Goal: Task Accomplishment & Management: Manage account settings

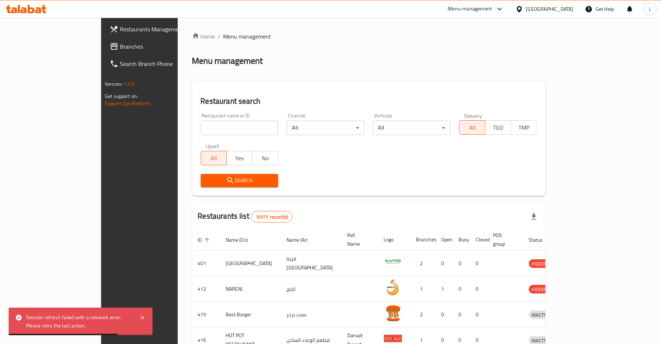
click at [220, 129] on input "search" at bounding box center [240, 128] width 78 height 14
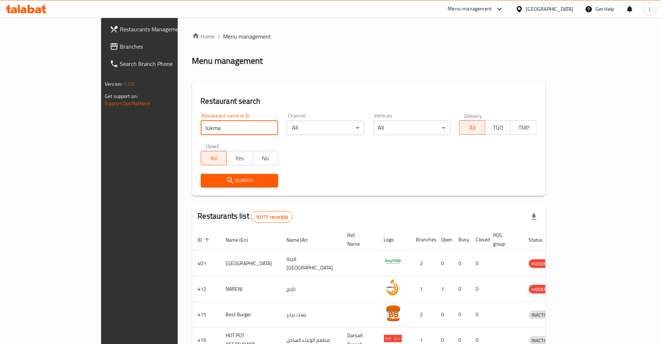
type input "lukma"
click button "Search" at bounding box center [240, 180] width 78 height 13
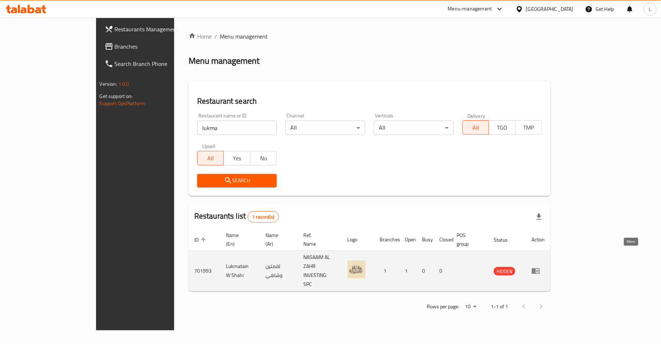
click at [540, 268] on icon "enhanced table" at bounding box center [536, 271] width 8 height 6
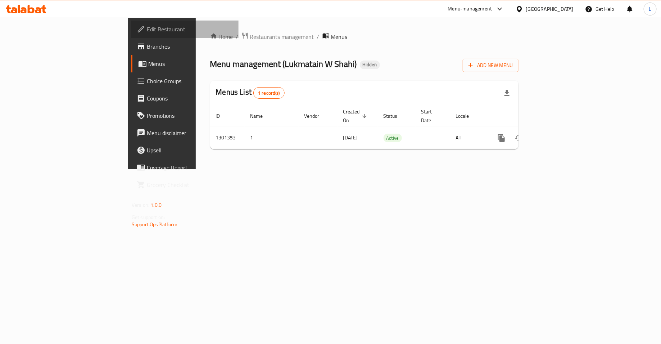
click at [147, 30] on span "Edit Restaurant" at bounding box center [190, 29] width 86 height 9
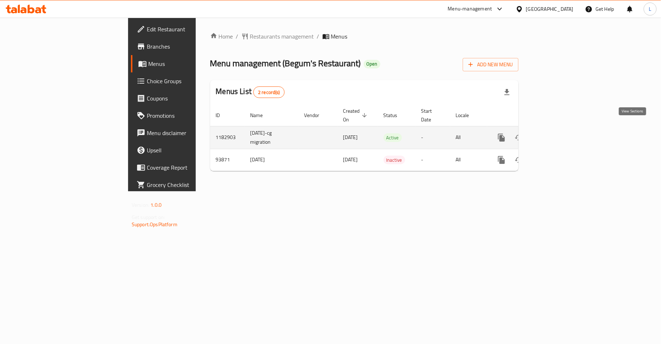
click at [558, 133] on icon "enhanced table" at bounding box center [553, 137] width 9 height 9
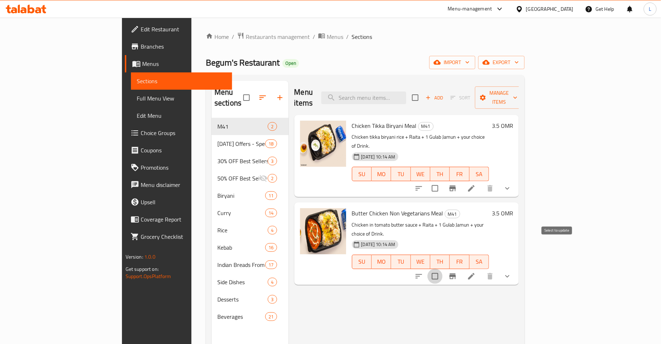
click at [443, 269] on input "checkbox" at bounding box center [435, 276] width 15 height 15
click at [518, 94] on span "Manage items" at bounding box center [499, 98] width 37 height 18
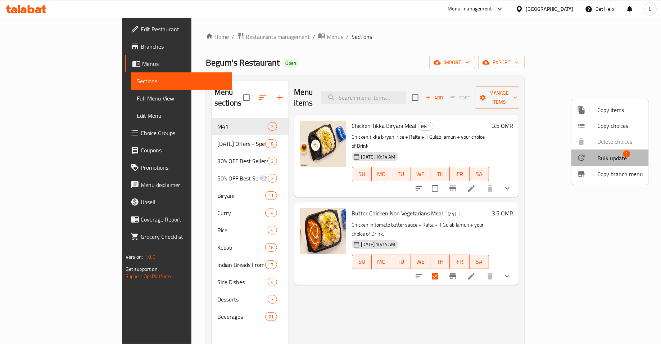
click at [608, 156] on span "Bulk update" at bounding box center [613, 158] width 30 height 9
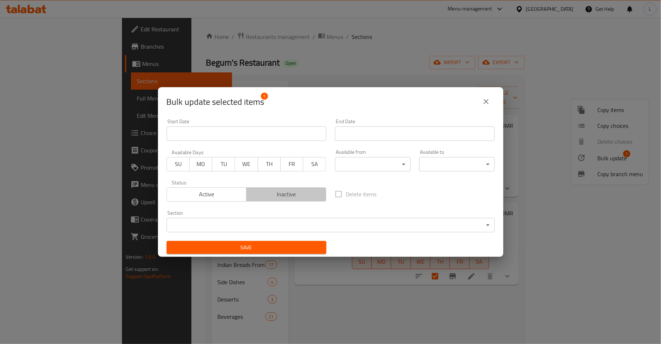
click at [278, 191] on span "Inactive" at bounding box center [286, 194] width 74 height 10
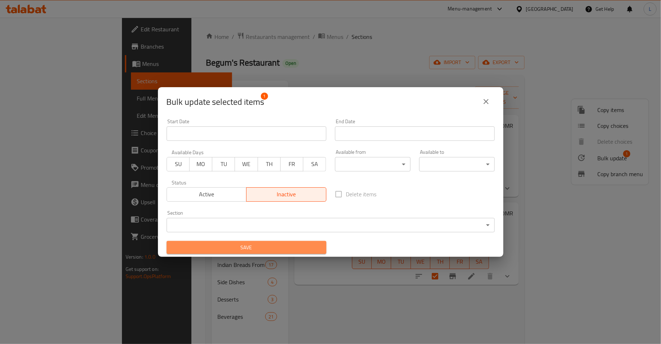
click at [265, 250] on span "Save" at bounding box center [246, 247] width 148 height 9
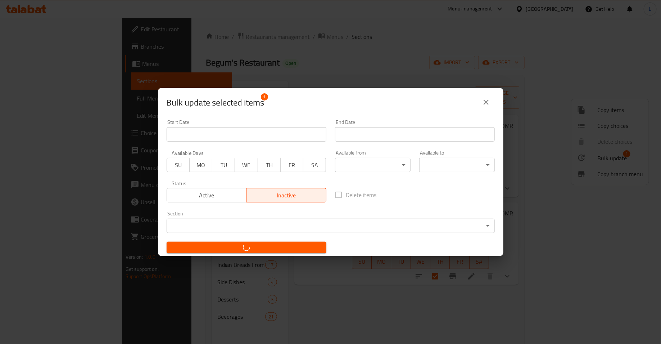
checkbox input "false"
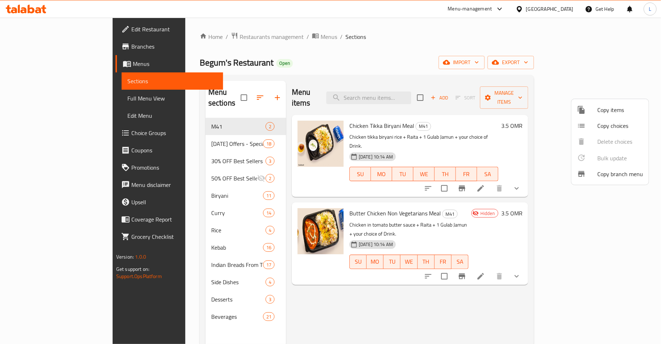
click at [497, 122] on div at bounding box center [330, 172] width 661 height 344
click at [484, 185] on icon at bounding box center [481, 188] width 6 height 6
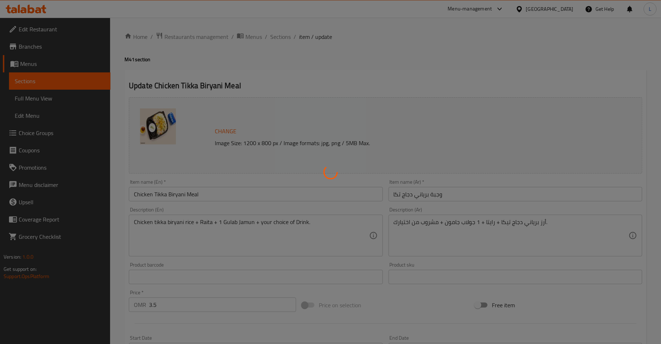
type input "اختيارك من المشروب الغازي:"
type input "1"
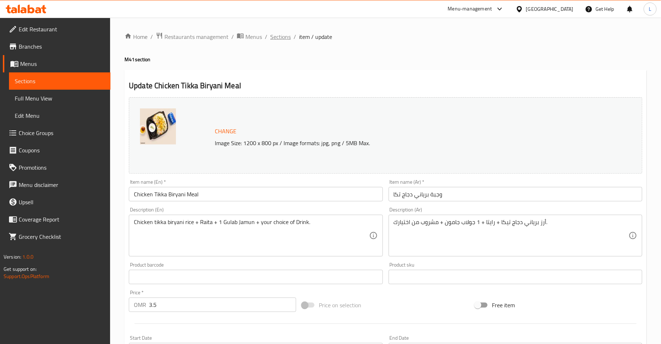
click at [284, 38] on span "Sections" at bounding box center [280, 36] width 21 height 9
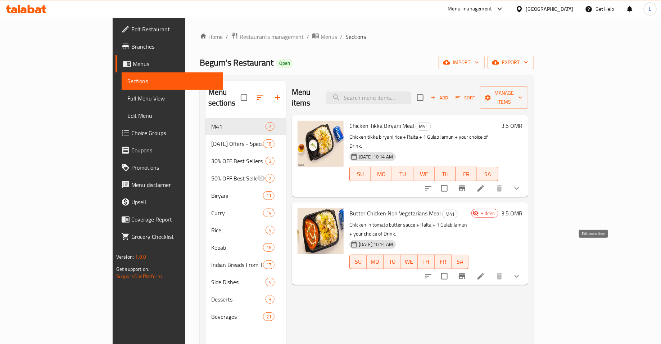
click at [485, 272] on icon at bounding box center [481, 276] width 9 height 9
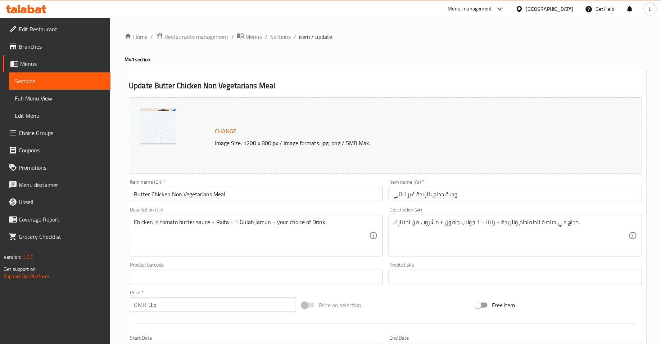
click at [440, 82] on h2 "Update Butter Chicken Non Vegetarians Meal" at bounding box center [386, 85] width 514 height 11
click at [51, 52] on link "Branches" at bounding box center [57, 46] width 108 height 17
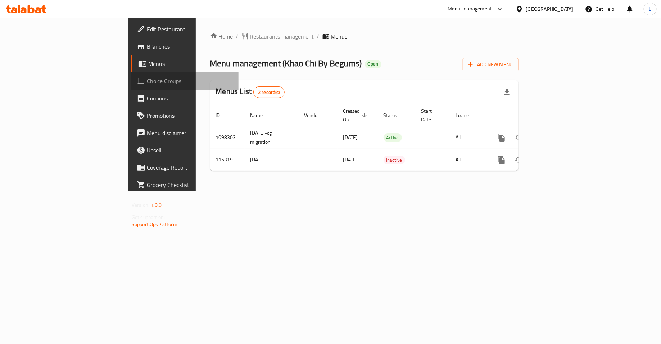
click at [147, 77] on span "Choice Groups" at bounding box center [190, 81] width 86 height 9
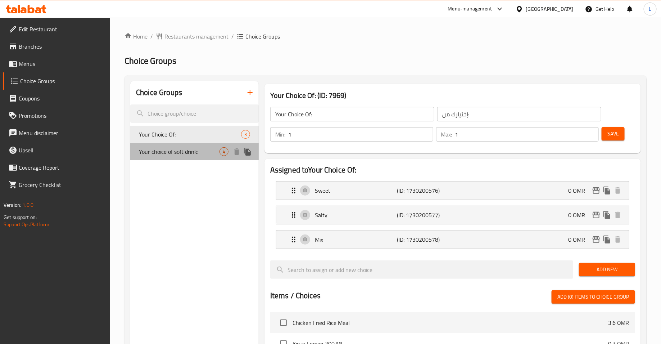
click at [199, 154] on span "Your choice of soft drink:" at bounding box center [179, 151] width 81 height 9
type input "Your choice of soft drink:"
type input "اختيارك من المشروب الغازي:"
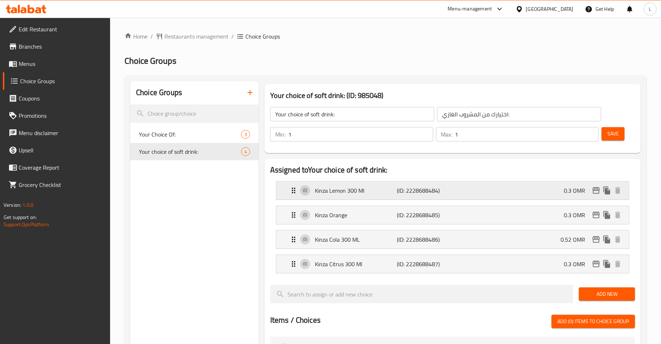
click at [555, 194] on div "Kinza Lemon 300 Ml (ID: 2228688484) 0.3 OMR" at bounding box center [454, 190] width 331 height 18
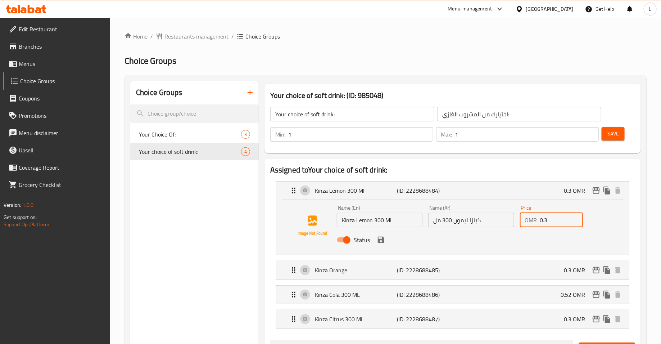
click at [551, 223] on input "0.3" at bounding box center [561, 220] width 43 height 14
type input "0"
click at [383, 244] on button "save" at bounding box center [381, 239] width 11 height 11
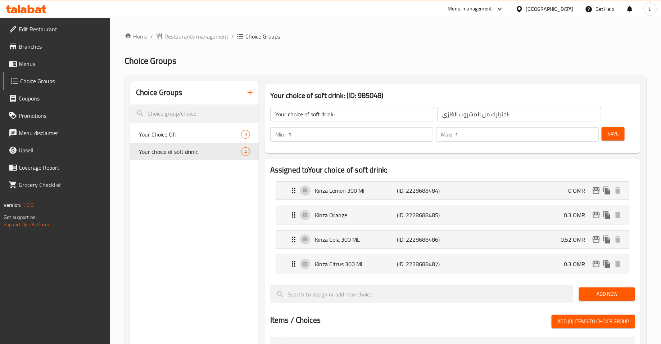
click at [455, 229] on li "Kinza Cola 300 ML (ID: 2228688486) 0.52 OMR Name (En) Kinza Cola 300 ML Name (E…" at bounding box center [452, 239] width 365 height 24
click at [456, 220] on div "Kinza Orange (ID: 2228688485) 0.3 OMR" at bounding box center [454, 215] width 331 height 18
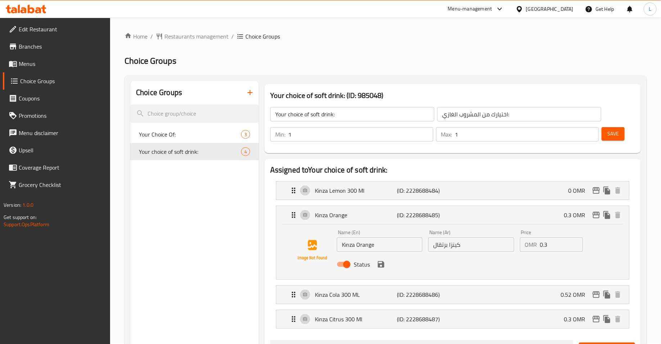
click at [544, 246] on input "0.3" at bounding box center [561, 244] width 43 height 14
click at [378, 267] on icon "save" at bounding box center [381, 264] width 9 height 9
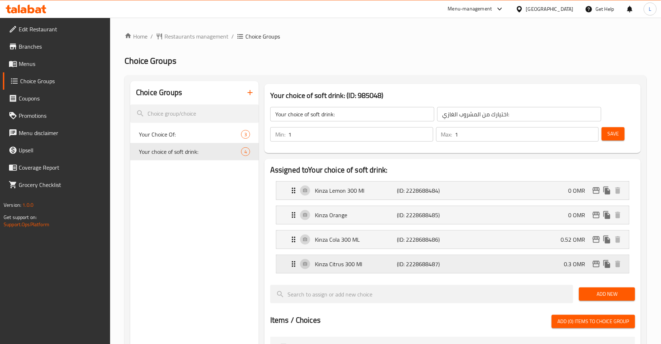
type input "0"
click at [418, 245] on div "Kinza Cola 300 ML (ID: 2228688486) 0.52 OMR" at bounding box center [454, 239] width 331 height 18
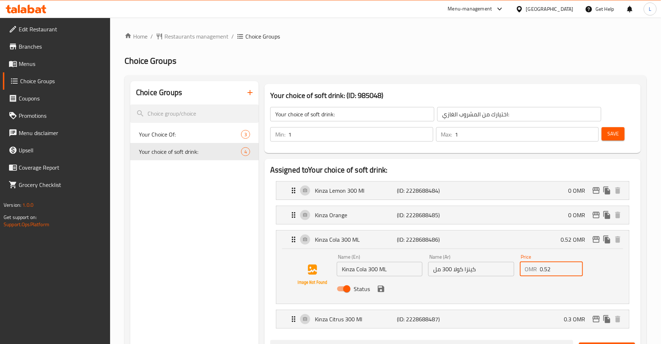
click at [544, 269] on input "0.52" at bounding box center [561, 269] width 43 height 14
click at [384, 288] on icon "save" at bounding box center [381, 288] width 9 height 9
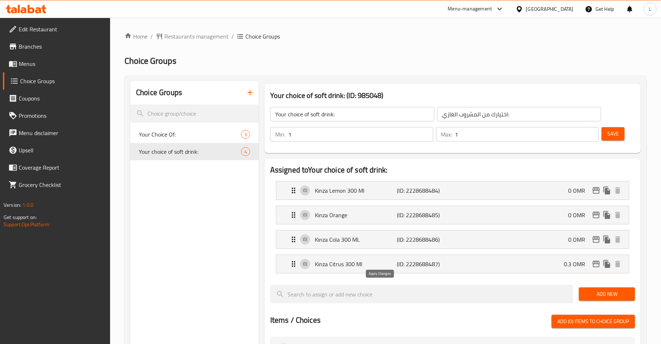
type input "0"
click at [404, 264] on p "(ID: 2228688487)" at bounding box center [424, 264] width 55 height 9
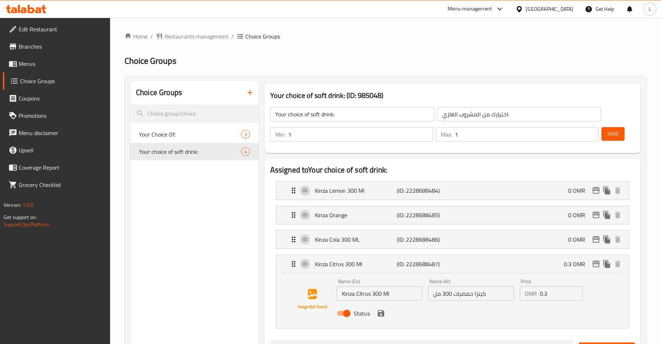
click at [532, 294] on p "OMR" at bounding box center [531, 293] width 12 height 9
click at [545, 291] on input "0.3" at bounding box center [561, 293] width 43 height 14
click at [384, 313] on icon "save" at bounding box center [381, 313] width 9 height 9
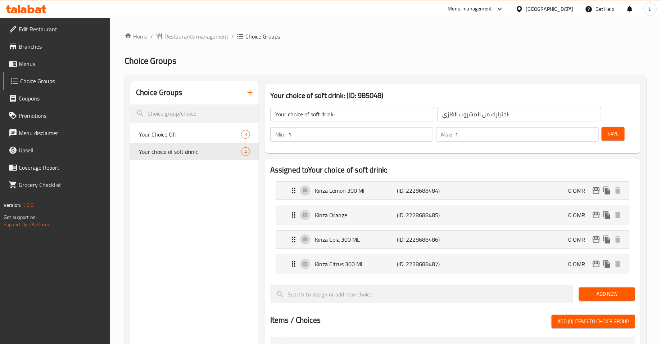
type input "0"
click at [610, 131] on span "Save" at bounding box center [614, 133] width 12 height 9
click at [203, 35] on span "Restaurants management" at bounding box center [197, 36] width 64 height 9
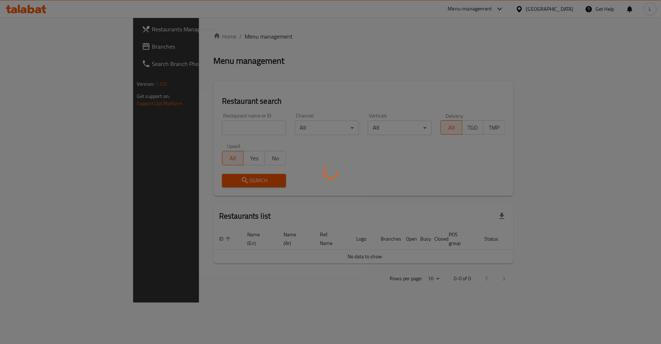
click at [195, 127] on div at bounding box center [330, 172] width 661 height 344
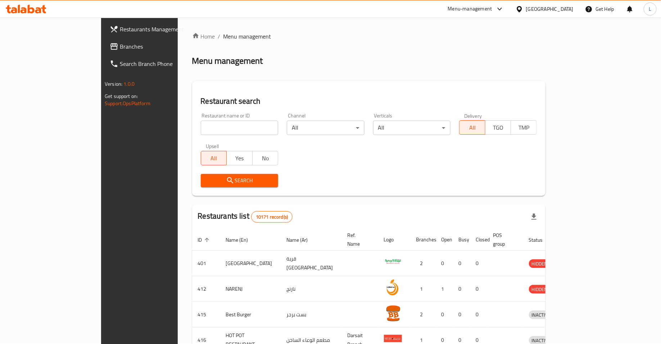
click at [201, 129] on input "search" at bounding box center [240, 128] width 78 height 14
type input "ز"
type input "bite"
click button "Search" at bounding box center [240, 180] width 78 height 13
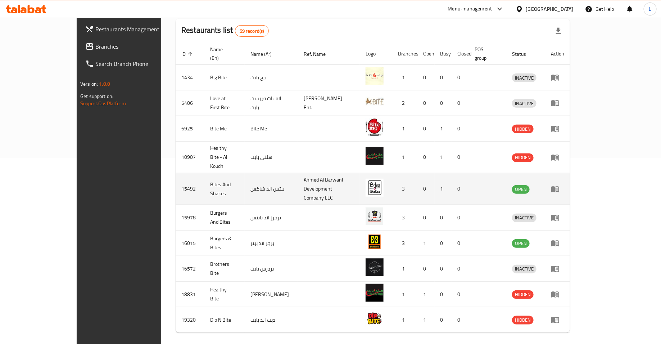
scroll to position [190, 0]
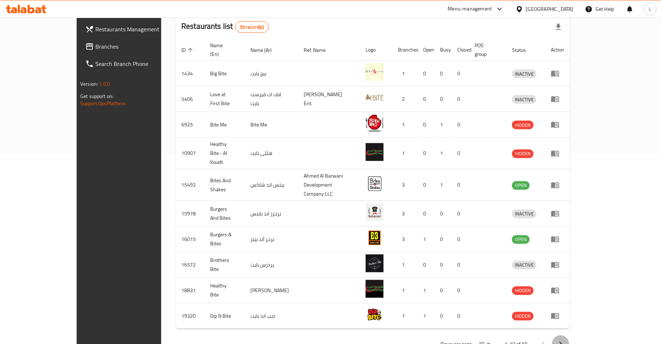
click at [565, 339] on icon "Next page" at bounding box center [561, 343] width 9 height 9
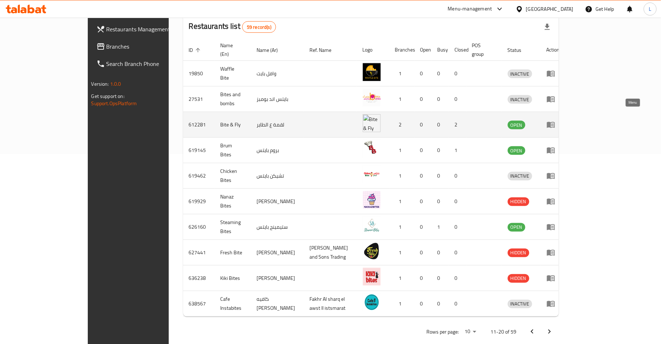
click at [555, 120] on icon "enhanced table" at bounding box center [551, 124] width 9 height 9
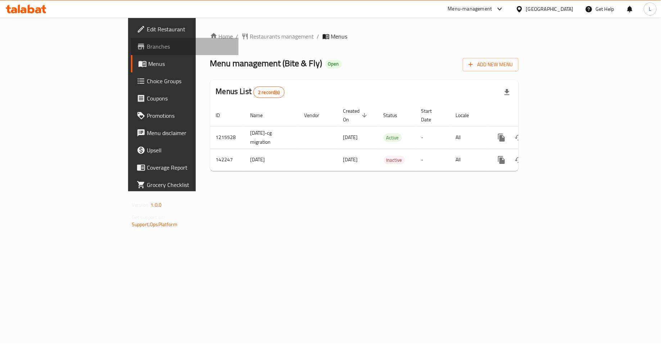
click at [147, 42] on span "Branches" at bounding box center [190, 46] width 86 height 9
click at [147, 85] on span "Choice Groups" at bounding box center [190, 81] width 86 height 9
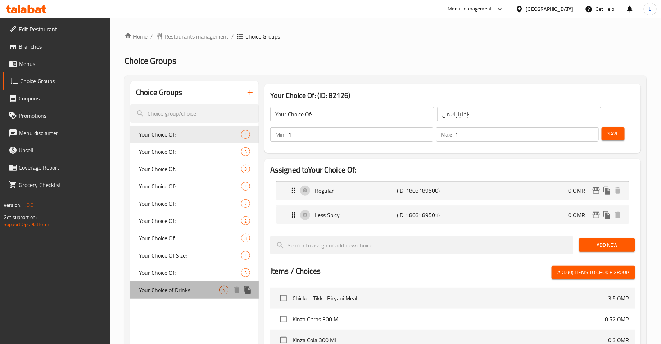
click at [183, 287] on span "Your Choice of Drinks:" at bounding box center [179, 289] width 81 height 9
type input "Your Choice of Drinks:"
type input "اختيارك من المشروب الغازي:"
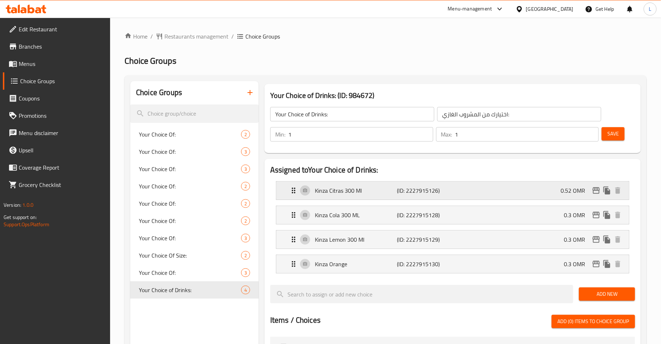
click at [534, 191] on div "Kinza Citras 300 Ml (ID: 2227915126) 0.52 OMR" at bounding box center [454, 190] width 331 height 18
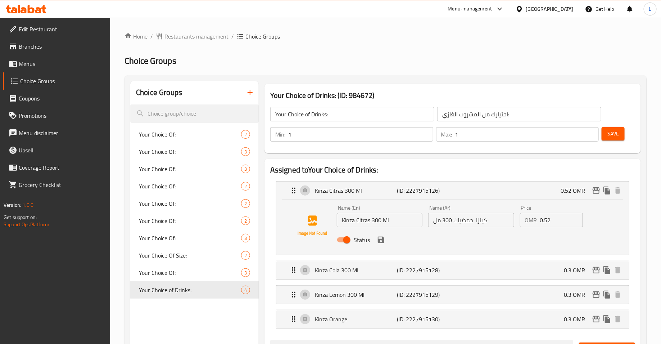
click at [554, 223] on input "0.52" at bounding box center [561, 220] width 43 height 14
click at [383, 244] on div "Status" at bounding box center [471, 239] width 275 height 19
click at [383, 243] on icon "save" at bounding box center [381, 239] width 9 height 9
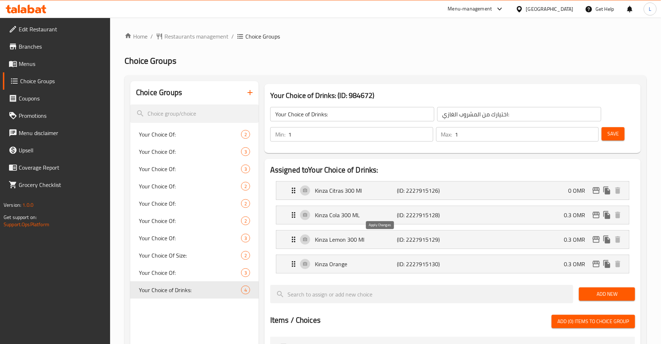
type input "0"
click at [415, 216] on p "(ID: 2227915128)" at bounding box center [424, 215] width 55 height 9
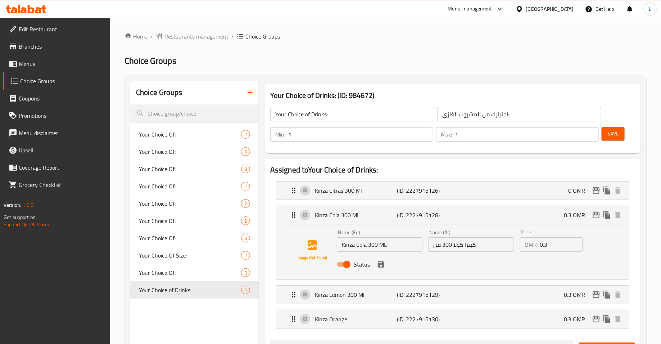
click at [545, 243] on input "0.3" at bounding box center [561, 244] width 43 height 14
click at [382, 264] on icon "save" at bounding box center [381, 264] width 6 height 6
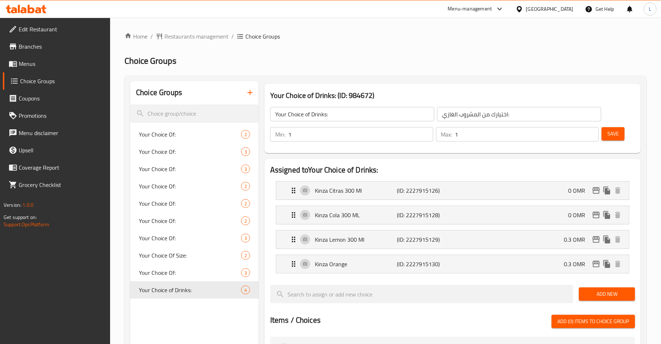
type input "0"
click at [422, 242] on p "(ID: 2227915129)" at bounding box center [424, 239] width 55 height 9
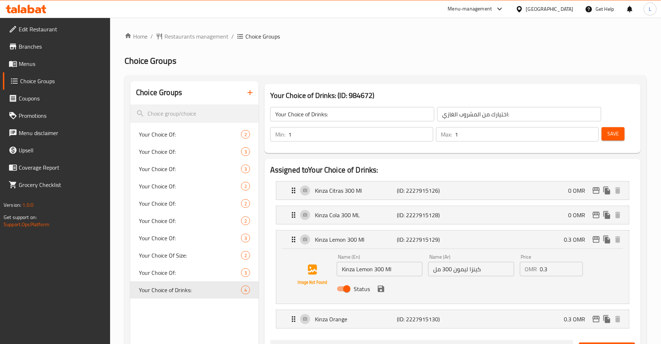
click at [544, 271] on input "0.3" at bounding box center [561, 269] width 43 height 14
click at [379, 285] on icon "save" at bounding box center [381, 288] width 6 height 6
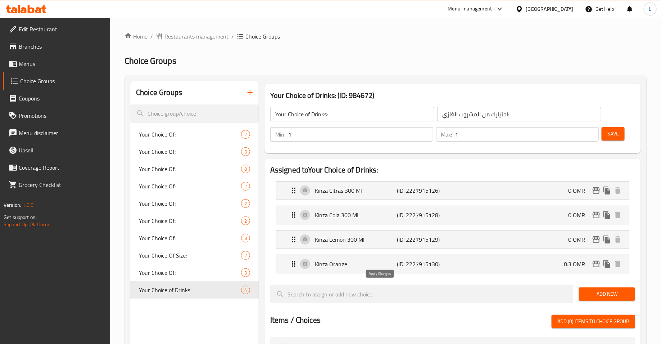
type input "0"
click at [381, 269] on div "Kinza Orange (ID: 2227915130) 0.3 OMR" at bounding box center [454, 264] width 331 height 18
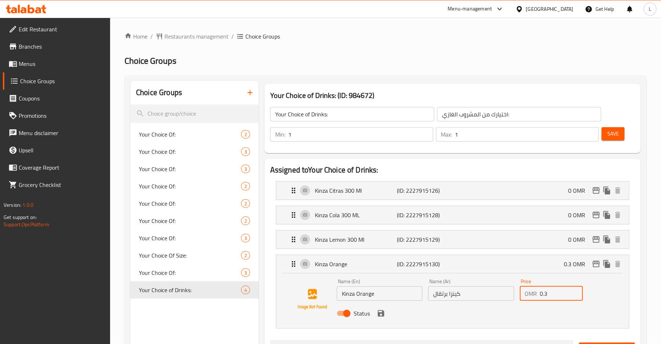
click at [546, 295] on input "0.3" at bounding box center [561, 293] width 43 height 14
click at [379, 313] on icon "save" at bounding box center [381, 313] width 6 height 6
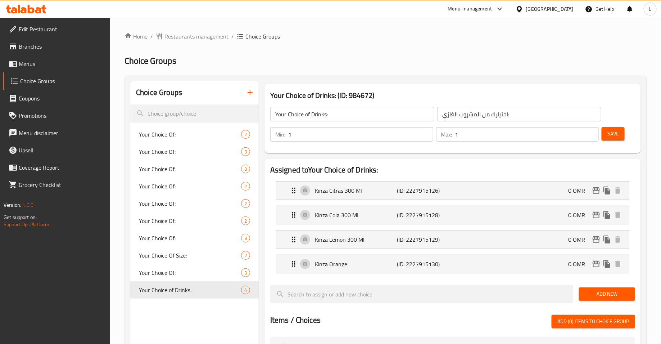
type input "0"
click at [615, 133] on span "Save" at bounding box center [614, 133] width 12 height 9
click at [208, 39] on span "Restaurants management" at bounding box center [197, 36] width 64 height 9
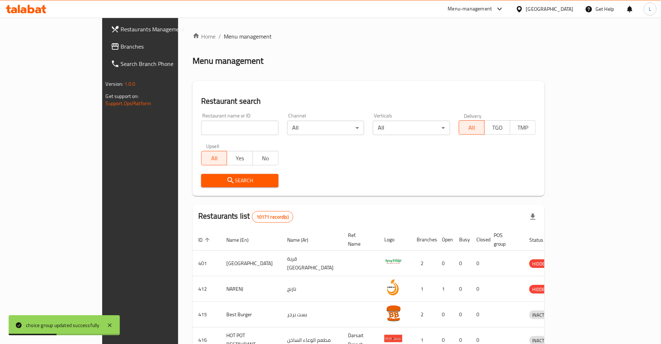
click at [213, 133] on input "search" at bounding box center [239, 128] width 77 height 14
type input "dragon wok"
click button "Search" at bounding box center [239, 180] width 77 height 13
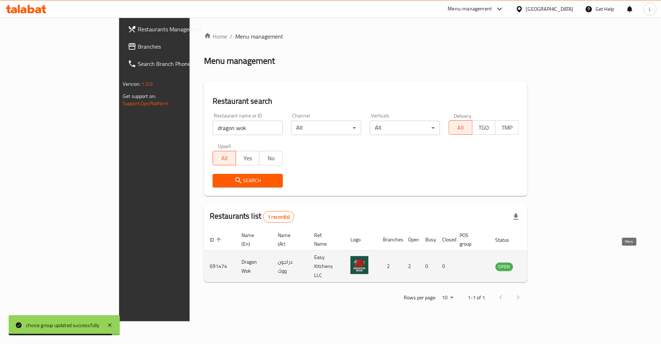
click at [541, 265] on icon "enhanced table" at bounding box center [539, 266] width 3 height 3
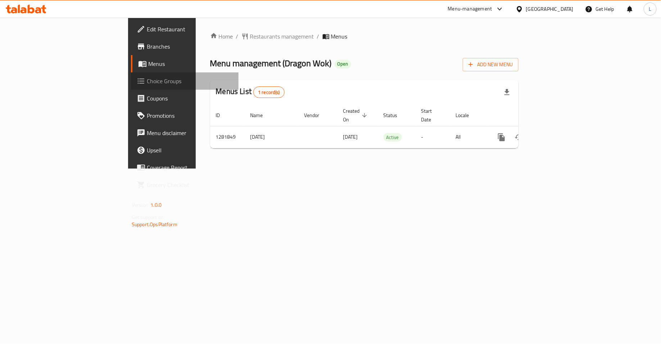
click at [147, 81] on span "Choice Groups" at bounding box center [190, 81] width 86 height 9
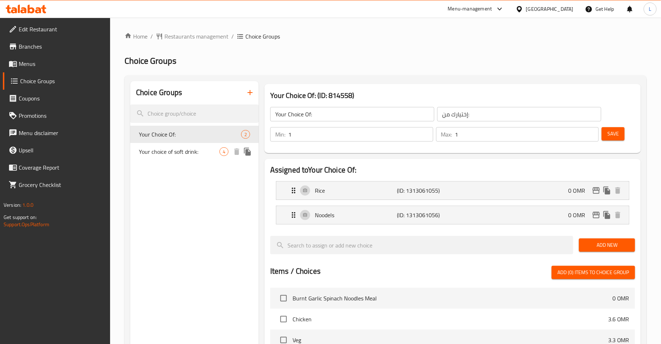
click at [184, 156] on span "Your choice of soft drink:" at bounding box center [179, 151] width 81 height 9
type input "Your choice of soft drink:"
type input "اختيارك من المشروب الغازي:"
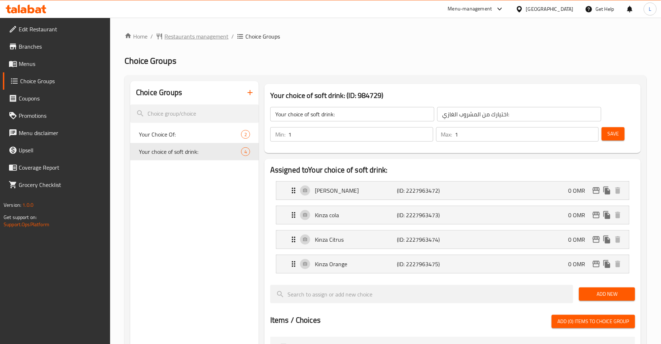
click at [209, 37] on span "Restaurants management" at bounding box center [197, 36] width 64 height 9
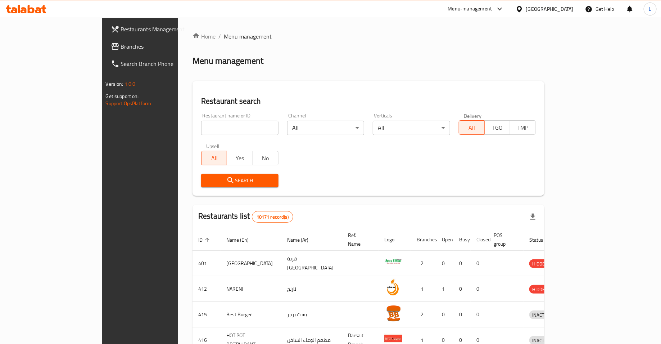
click at [202, 132] on input "search" at bounding box center [239, 128] width 77 height 14
